Goal: Transaction & Acquisition: Purchase product/service

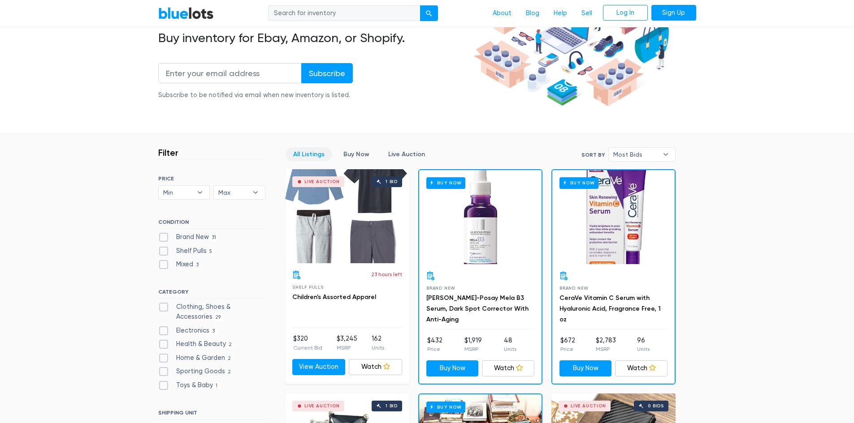
scroll to position [134, 0]
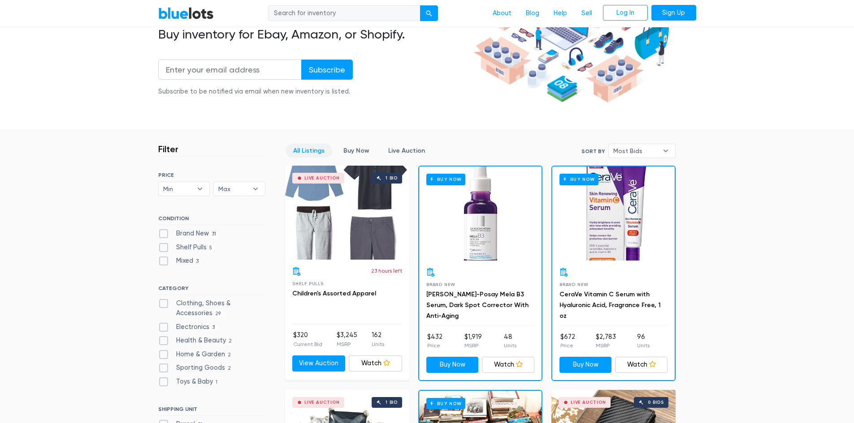
click at [358, 153] on link "Buy Now" at bounding box center [356, 151] width 41 height 14
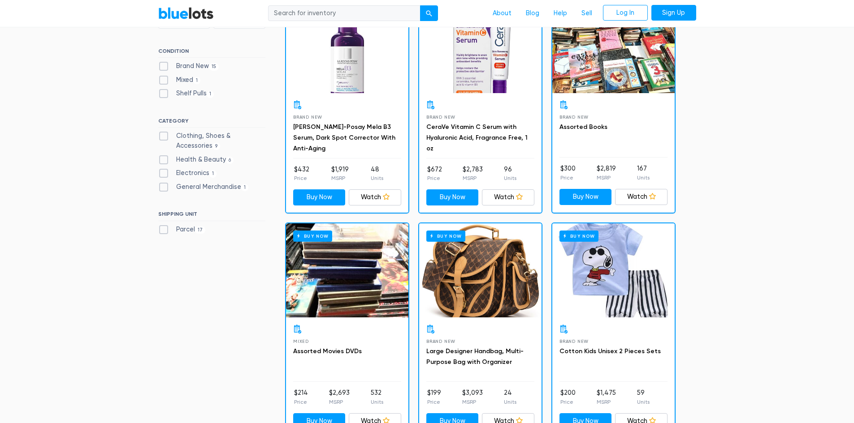
scroll to position [196, 0]
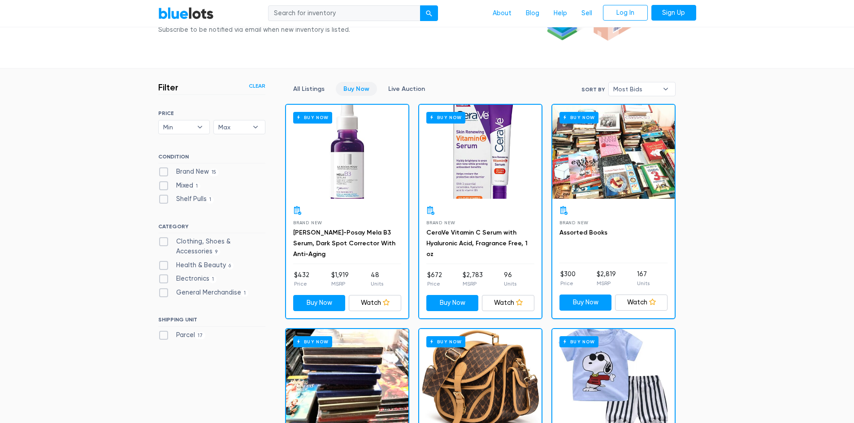
click at [642, 86] on span "Most Bids" at bounding box center [635, 88] width 45 height 13
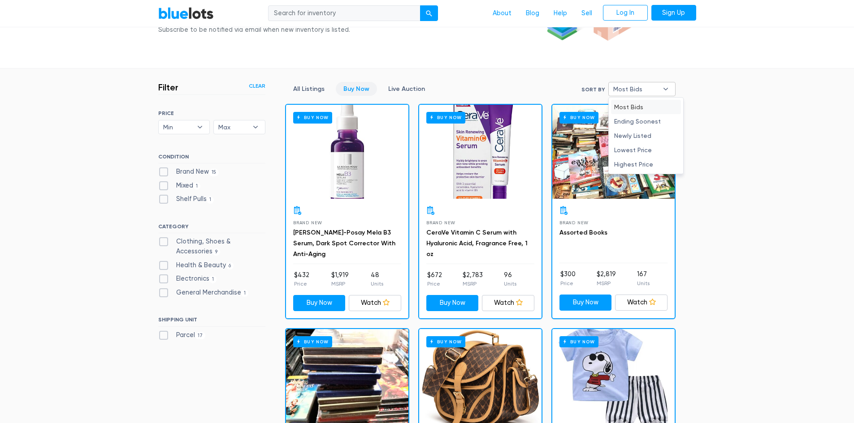
click at [633, 166] on li "Highest Price" at bounding box center [646, 164] width 70 height 14
select select "highest_price"
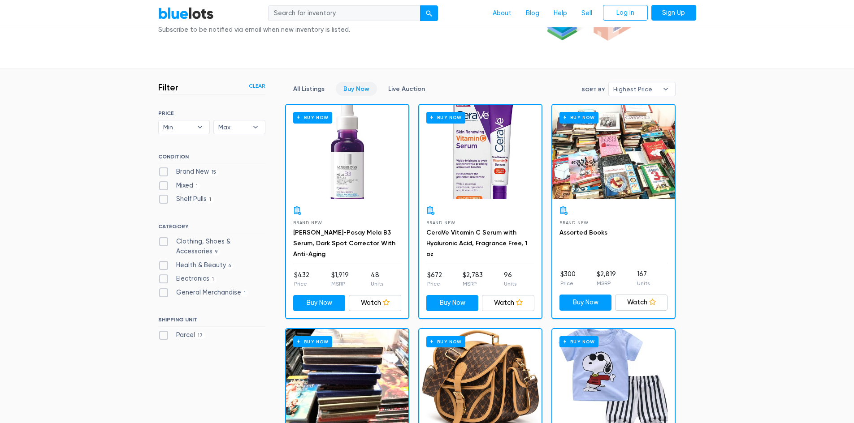
scroll to position [420, 0]
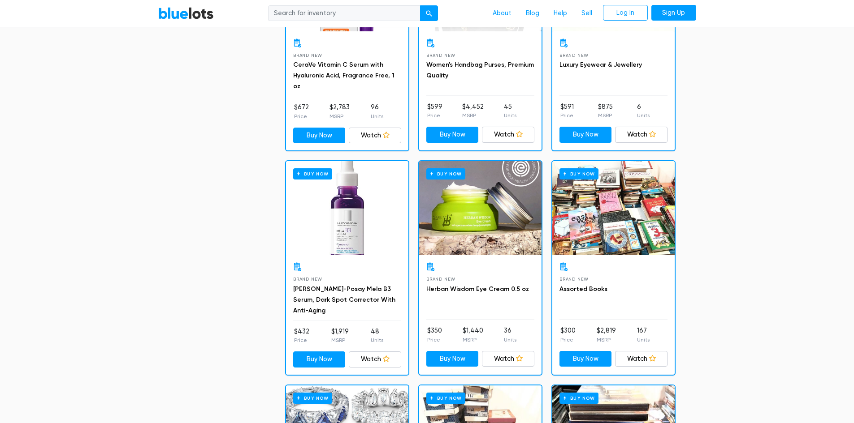
scroll to position [464, 0]
